Goal: Download file/media

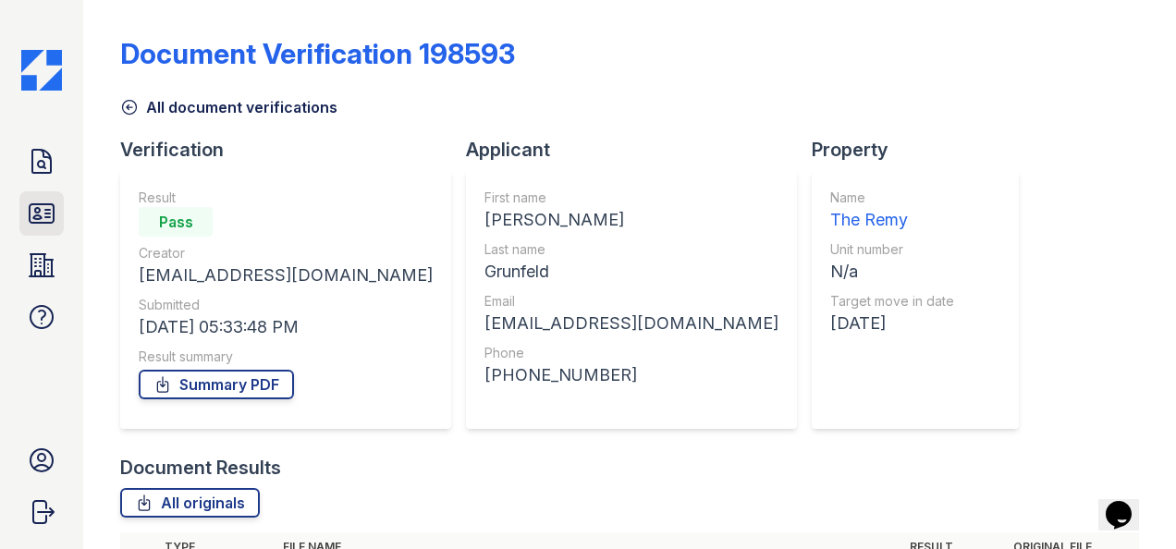
click at [52, 213] on icon at bounding box center [42, 214] width 30 height 30
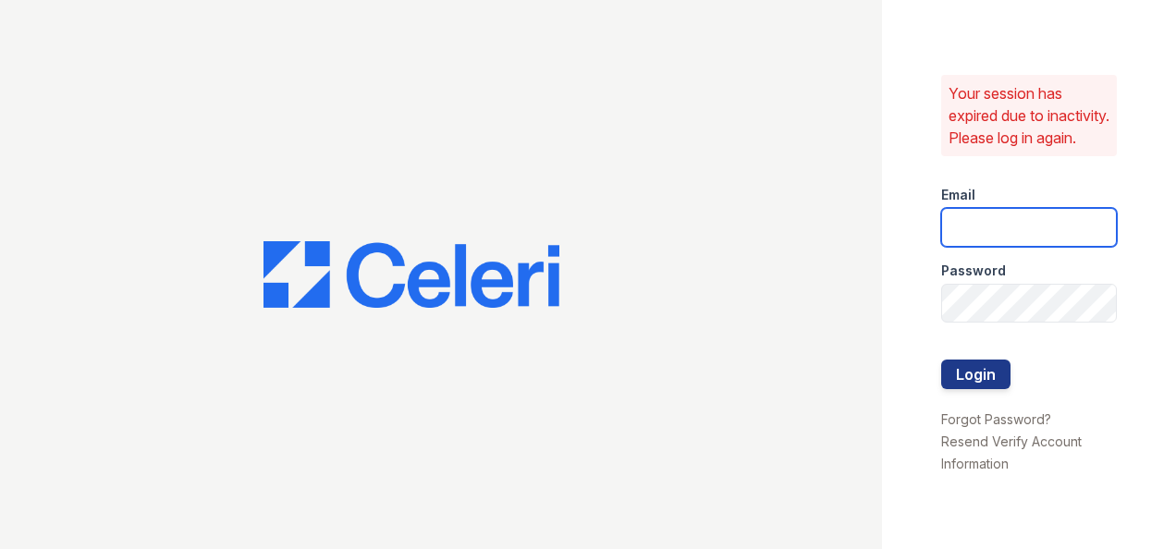
type input "ryenh@livebe.com"
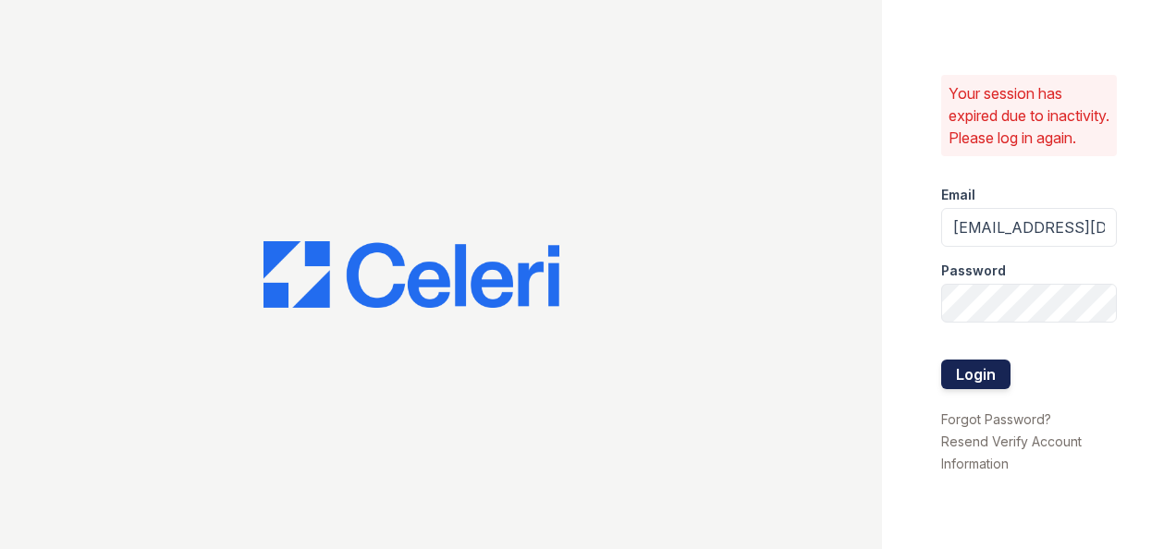
click at [965, 373] on button "Login" at bounding box center [975, 375] width 69 height 30
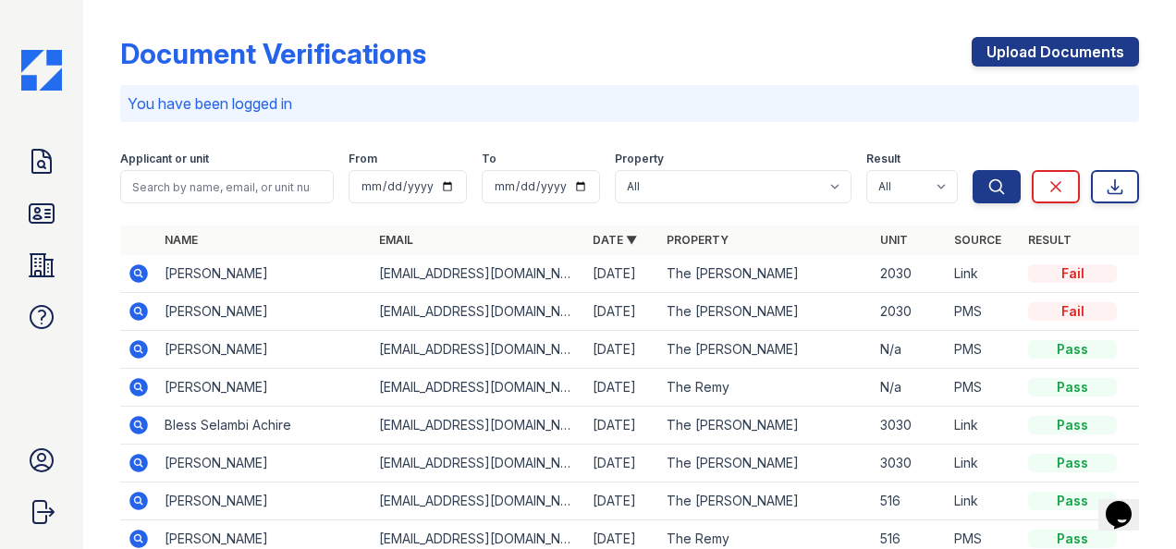
click at [134, 270] on icon at bounding box center [138, 273] width 18 height 18
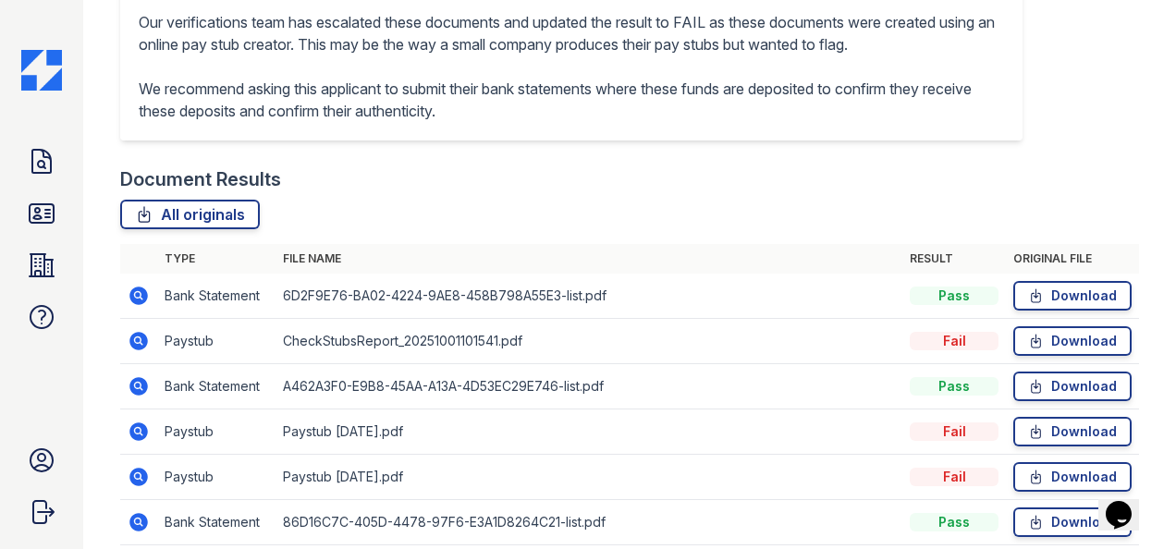
scroll to position [590, 0]
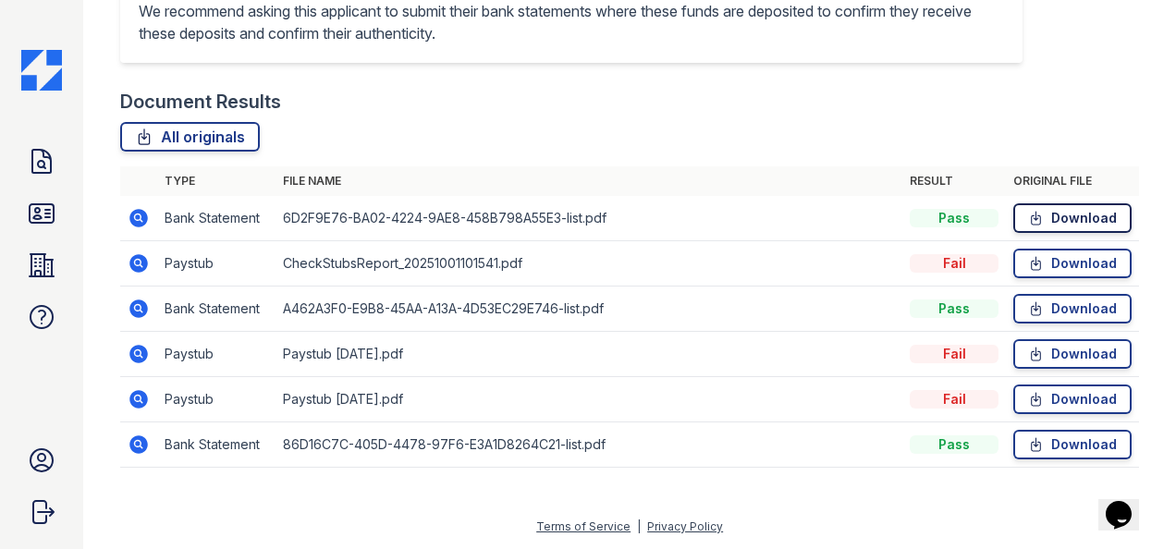
click at [1039, 213] on link "Download" at bounding box center [1072, 218] width 118 height 30
click at [1041, 270] on link "Download" at bounding box center [1072, 264] width 118 height 30
click at [1028, 219] on icon at bounding box center [1036, 218] width 16 height 18
click at [1032, 446] on icon at bounding box center [1036, 444] width 9 height 13
click at [1033, 265] on link "Download" at bounding box center [1072, 264] width 118 height 30
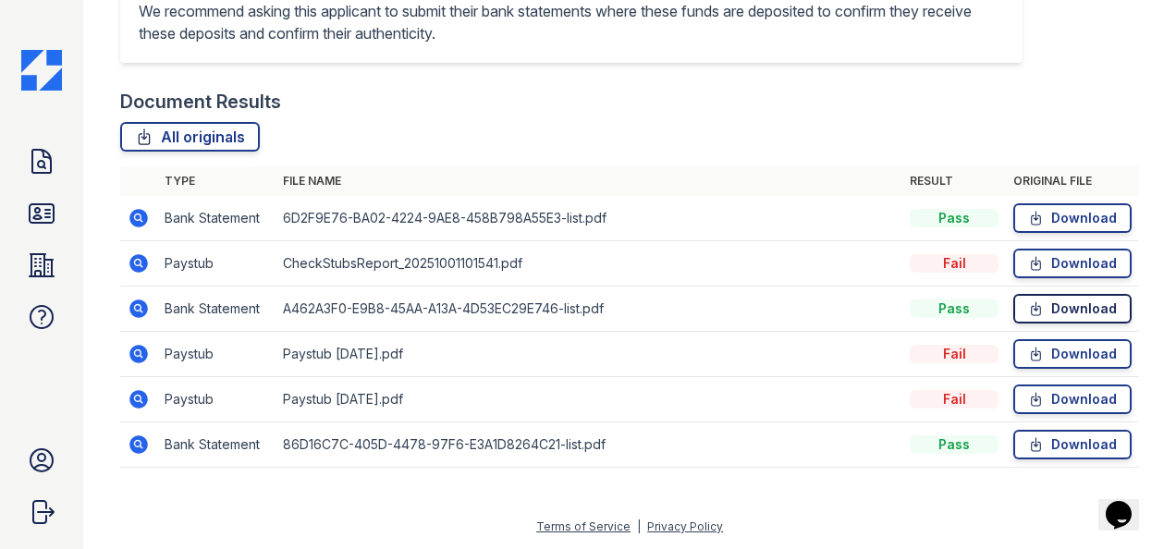
click at [1028, 305] on icon at bounding box center [1036, 309] width 16 height 18
click at [1013, 458] on link "Download" at bounding box center [1072, 445] width 118 height 30
